Goal: Transaction & Acquisition: Purchase product/service

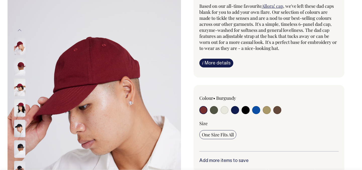
scroll to position [48, 0]
click at [211, 110] on input "radio" at bounding box center [214, 110] width 8 height 8
radio input "true"
select select "Olive"
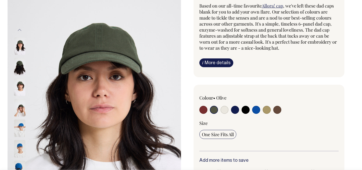
click at [225, 112] on input "radio" at bounding box center [224, 110] width 8 height 8
radio input "true"
select select "Natural"
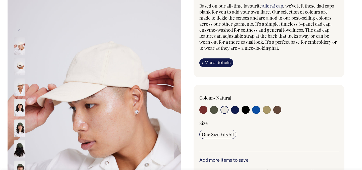
click at [235, 111] on input "radio" at bounding box center [235, 110] width 8 height 8
radio input "true"
select select "Dark Navy"
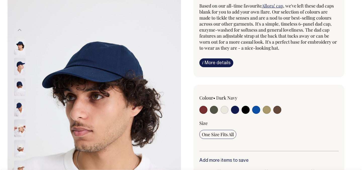
click at [244, 111] on input "radio" at bounding box center [245, 110] width 8 height 8
radio input "true"
select select "Black"
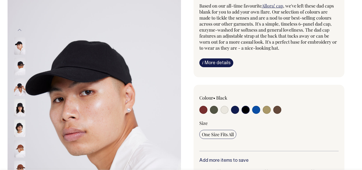
click at [257, 111] on input "radio" at bounding box center [256, 110] width 8 height 8
radio input "true"
select select "Worker Blue"
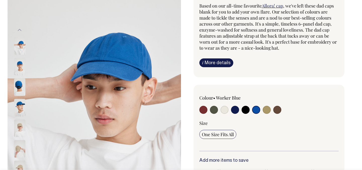
click at [265, 111] on input "radio" at bounding box center [267, 110] width 8 height 8
radio input "true"
select select "Washed Khaki"
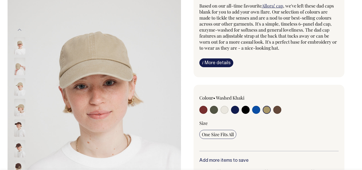
click at [274, 111] on input "radio" at bounding box center [277, 110] width 8 height 8
radio input "true"
select select "Espresso"
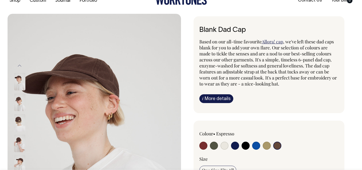
scroll to position [13, 0]
click at [277, 144] on input "radio" at bounding box center [277, 146] width 8 height 8
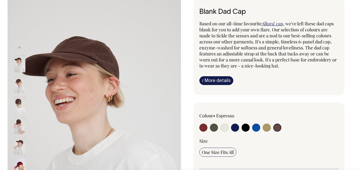
scroll to position [31, 0]
click at [266, 129] on input "radio" at bounding box center [267, 128] width 8 height 8
radio input "true"
select select "Washed Khaki"
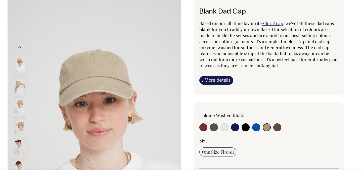
click at [257, 128] on input "radio" at bounding box center [256, 128] width 8 height 8
radio input "true"
select select "Worker Blue"
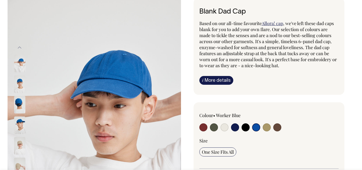
click at [246, 128] on input "radio" at bounding box center [245, 128] width 8 height 8
radio input "true"
select select "Black"
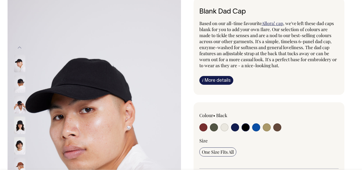
click at [235, 128] on input "radio" at bounding box center [235, 128] width 8 height 8
radio input "true"
select select "Dark Navy"
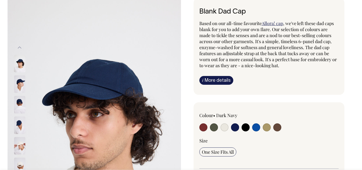
click at [225, 128] on input "radio" at bounding box center [224, 128] width 8 height 8
radio input "true"
select select "Natural"
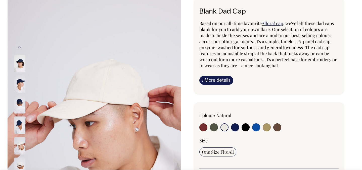
click at [215, 128] on input "radio" at bounding box center [214, 128] width 8 height 8
radio input "true"
select select "Olive"
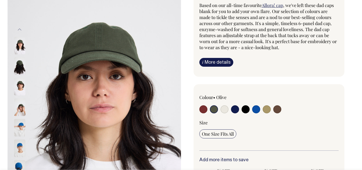
scroll to position [49, 0]
click at [204, 109] on input "radio" at bounding box center [203, 109] width 8 height 8
radio input "true"
select select "Burgundy"
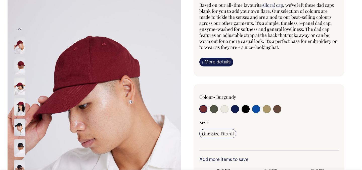
click at [275, 110] on input "radio" at bounding box center [277, 109] width 8 height 8
radio input "true"
select select "Espresso"
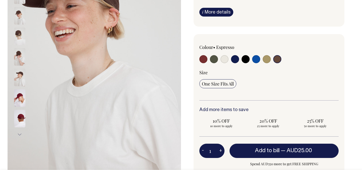
scroll to position [99, 0]
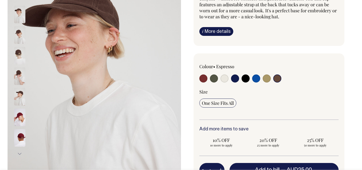
click at [212, 78] on input "radio" at bounding box center [214, 79] width 8 height 8
radio input "true"
select select "Olive"
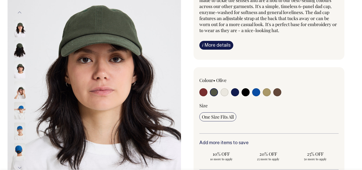
scroll to position [66, 0]
click at [21, 48] on img at bounding box center [19, 49] width 11 height 18
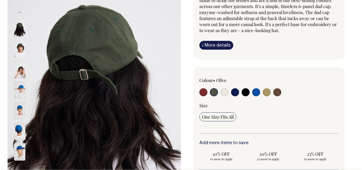
click at [20, 68] on img at bounding box center [19, 70] width 11 height 18
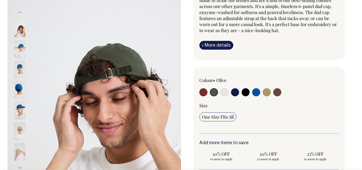
click at [21, 35] on img at bounding box center [19, 29] width 11 height 18
click at [20, 31] on img at bounding box center [19, 29] width 11 height 18
click at [20, 48] on img at bounding box center [19, 49] width 11 height 18
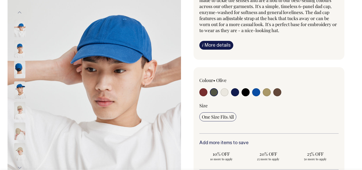
click at [20, 56] on img at bounding box center [19, 49] width 11 height 18
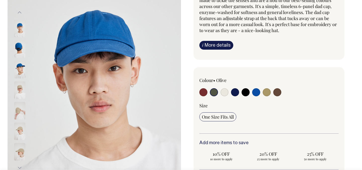
click at [19, 63] on img at bounding box center [19, 70] width 11 height 18
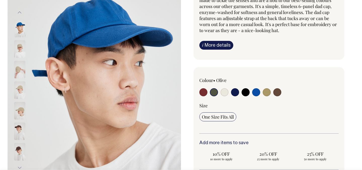
click at [20, 72] on img at bounding box center [19, 70] width 11 height 18
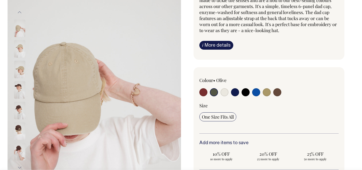
click at [19, 72] on img at bounding box center [19, 70] width 11 height 18
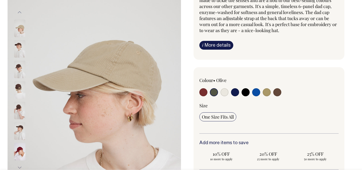
click at [19, 53] on img at bounding box center [19, 49] width 11 height 18
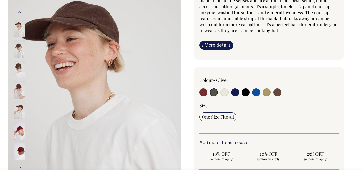
click at [19, 50] on img at bounding box center [19, 49] width 11 height 18
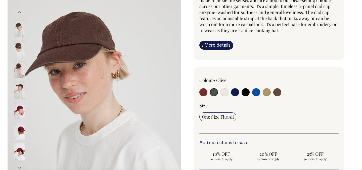
click at [19, 50] on img at bounding box center [19, 49] width 11 height 18
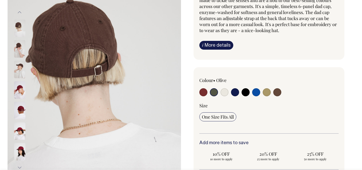
click at [18, 50] on img at bounding box center [19, 49] width 11 height 18
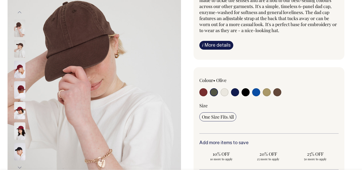
click at [18, 51] on img at bounding box center [19, 49] width 11 height 18
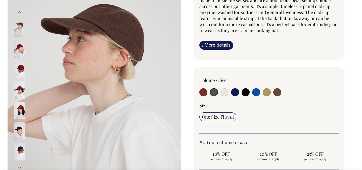
click at [19, 48] on img at bounding box center [19, 49] width 11 height 18
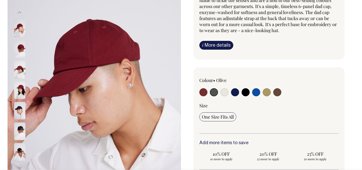
click at [278, 93] on input "radio" at bounding box center [277, 92] width 8 height 8
radio input "true"
select select "Espresso"
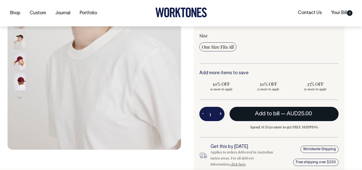
click at [251, 116] on button "Add to bill — AUD25.00" at bounding box center [283, 114] width 109 height 14
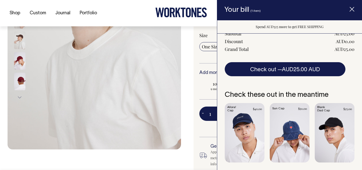
scroll to position [101, 0]
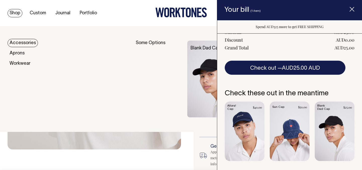
click at [27, 42] on link "Accessories" at bounding box center [23, 43] width 30 height 8
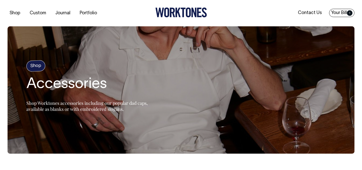
click at [340, 11] on link "Your Bill 1" at bounding box center [341, 13] width 25 height 8
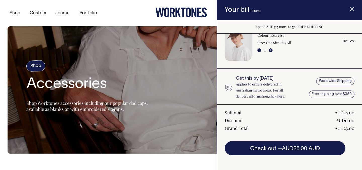
scroll to position [50, 0]
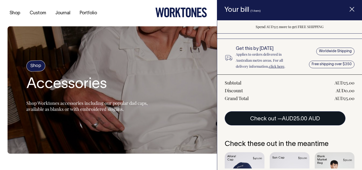
click at [280, 117] on button "Check out — AUD25.00 AUD" at bounding box center [285, 119] width 121 height 14
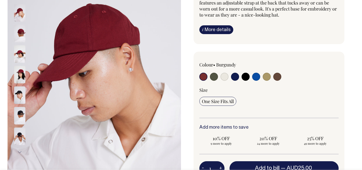
click at [209, 28] on link "i More details" at bounding box center [216, 29] width 34 height 9
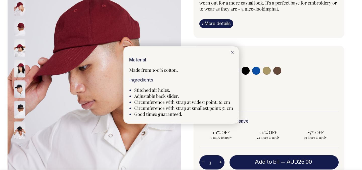
scroll to position [88, 0]
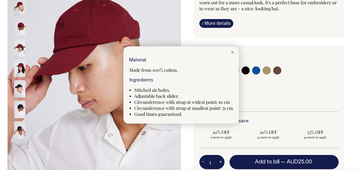
click at [232, 52] on line at bounding box center [232, 52] width 2 height 2
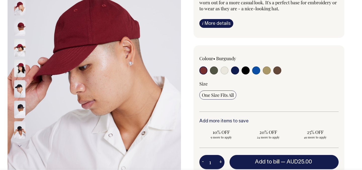
click at [186, 47] on div "Blank Dad Cap Based on our all-time favourite Allora! cap , we've left these da…" at bounding box center [267, 104] width 173 height 326
click at [19, 92] on img at bounding box center [19, 89] width 11 height 18
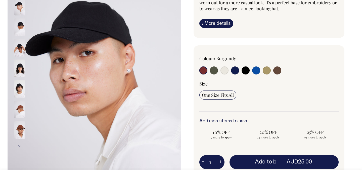
click at [20, 29] on img at bounding box center [19, 27] width 11 height 18
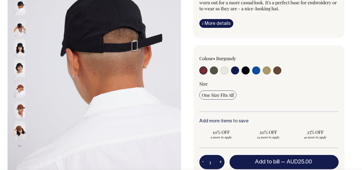
click at [20, 28] on img at bounding box center [19, 27] width 11 height 18
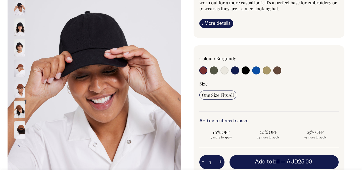
click at [19, 45] on img at bounding box center [19, 48] width 11 height 18
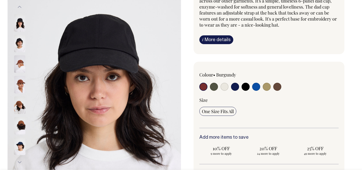
click at [274, 87] on input "radio" at bounding box center [277, 87] width 8 height 8
radio input "true"
select select "Espresso"
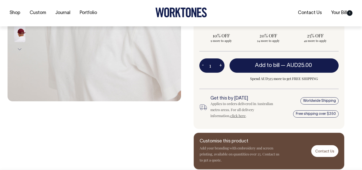
scroll to position [185, 0]
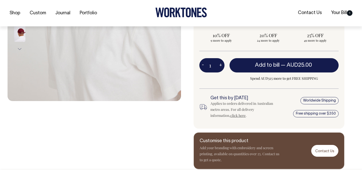
click at [230, 116] on link "click here" at bounding box center [237, 115] width 15 height 5
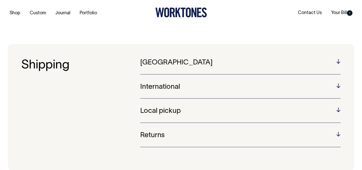
click at [213, 64] on h5 "Australia" at bounding box center [240, 63] width 200 height 8
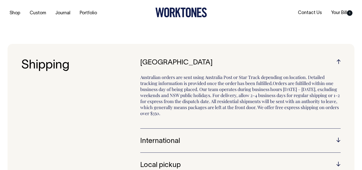
click at [213, 64] on h5 "Australia" at bounding box center [240, 63] width 200 height 8
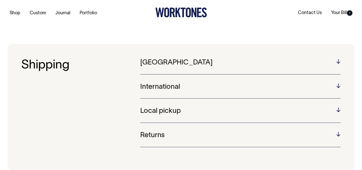
click at [207, 106] on div "Australia Australian orders are sent using Australia Post or Star Track dependi…" at bounding box center [240, 107] width 200 height 97
click at [204, 114] on h5 "Local pickup" at bounding box center [240, 112] width 200 height 8
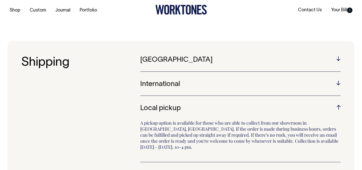
scroll to position [3, 0]
click at [203, 109] on h5 "Local pickup" at bounding box center [240, 109] width 200 height 8
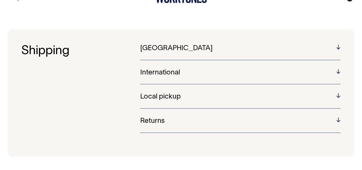
click at [201, 119] on h5 "Returns" at bounding box center [240, 122] width 200 height 8
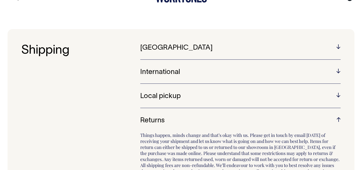
scroll to position [15, 0]
click at [195, 119] on h5 "Returns" at bounding box center [240, 121] width 200 height 8
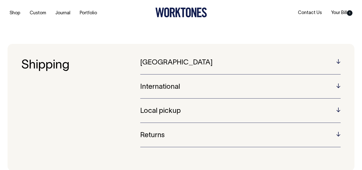
scroll to position [0, 0]
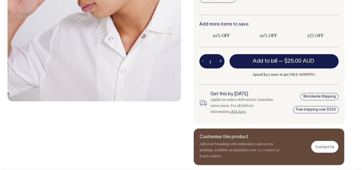
radio input "true"
select select "Espresso"
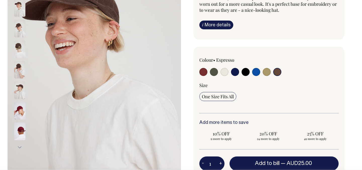
scroll to position [86, 0]
click at [277, 72] on input "radio" at bounding box center [277, 72] width 8 height 8
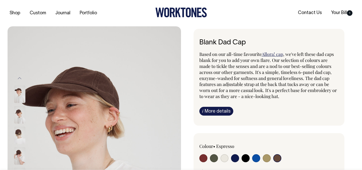
scroll to position [0, 0]
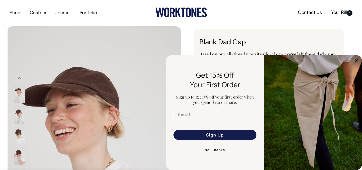
click at [223, 119] on input "Email" at bounding box center [214, 115] width 83 height 10
type input "[EMAIL_ADDRESS][DOMAIN_NAME]"
click at [293, 32] on div "Blank Dad Cap Based on our all-time favourite Allora! cap , we've left these da…" at bounding box center [268, 77] width 151 height 97
click at [218, 152] on button "No, Thanks" at bounding box center [214, 150] width 85 height 10
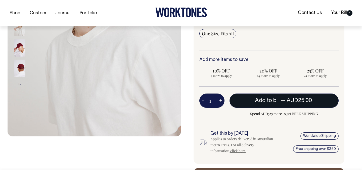
click at [277, 105] on button "Add to bill — AUD25.00" at bounding box center [283, 101] width 109 height 14
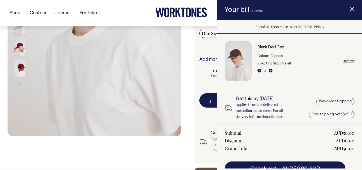
scroll to position [7, 0]
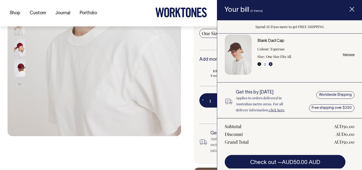
click at [258, 63] on button "-" at bounding box center [259, 64] width 4 height 4
type input "1"
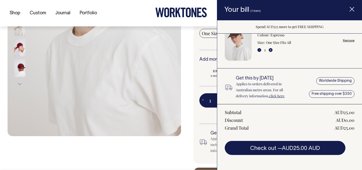
scroll to position [21, 0]
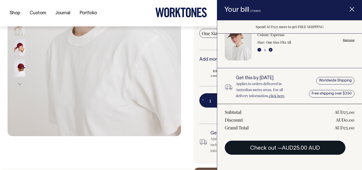
click at [282, 149] on button "Check out — AUD25.00 AUD" at bounding box center [285, 148] width 121 height 14
